Goal: Information Seeking & Learning: Learn about a topic

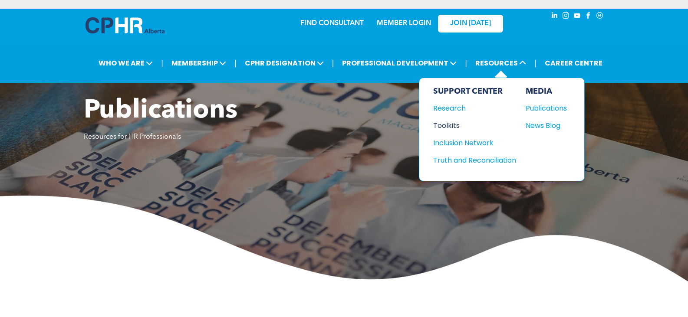
click at [444, 124] on div "Toolkits" at bounding box center [470, 125] width 75 height 11
click at [540, 106] on div "Publications" at bounding box center [544, 108] width 37 height 11
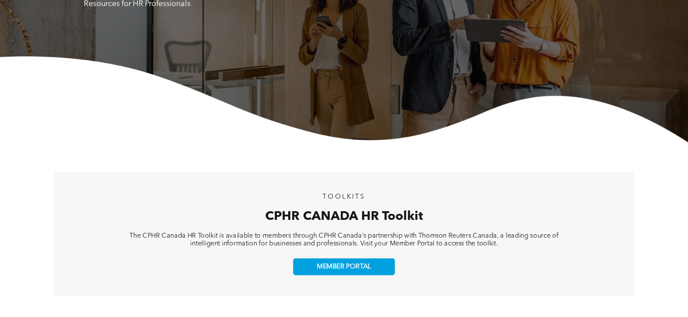
scroll to position [217, 0]
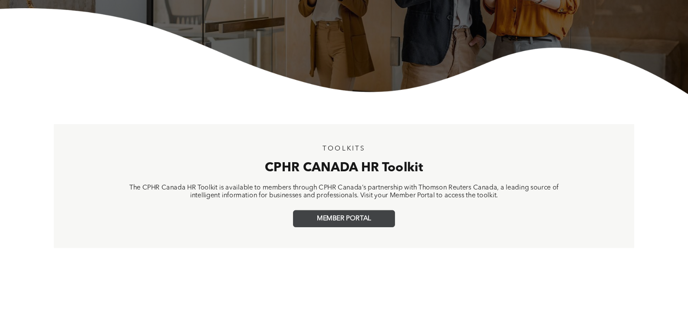
click at [347, 217] on span "MEMBER PORTAL" at bounding box center [344, 219] width 54 height 8
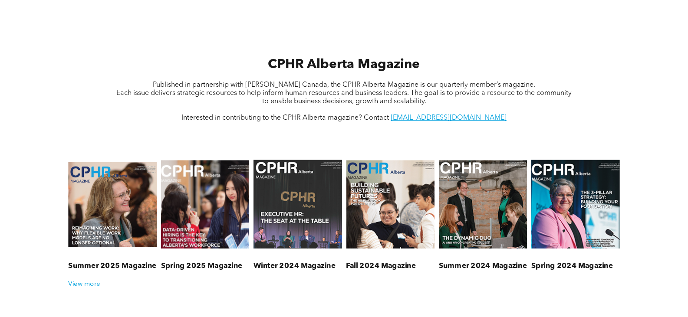
scroll to position [304, 0]
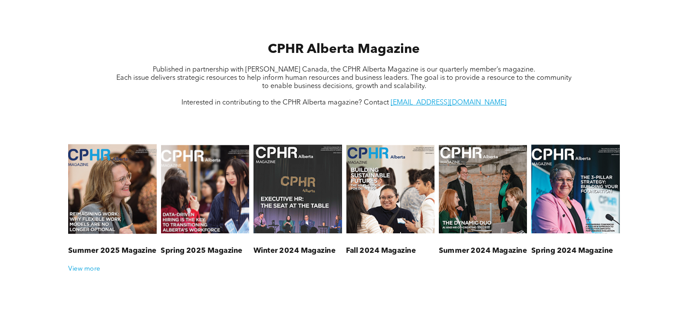
click at [124, 181] on link at bounding box center [113, 189] width 94 height 109
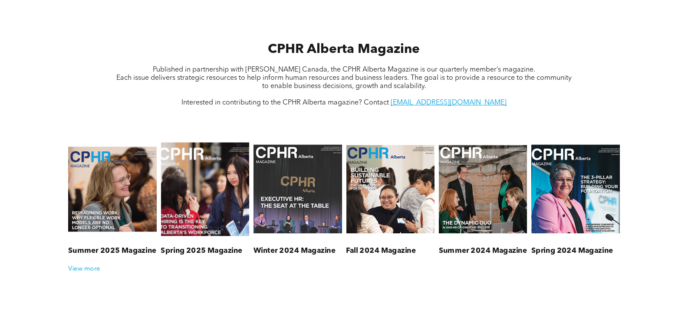
click at [204, 182] on link at bounding box center [205, 189] width 94 height 109
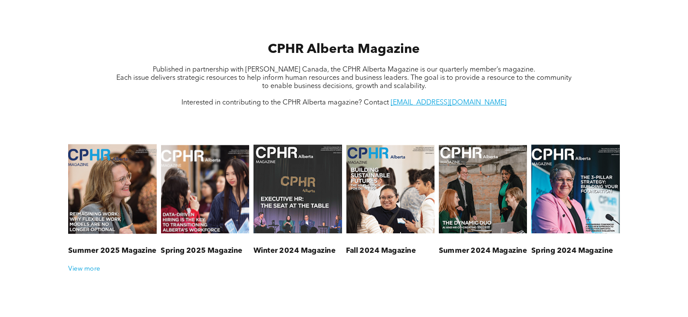
click at [123, 167] on link at bounding box center [113, 189] width 94 height 109
